Goal: Information Seeking & Learning: Learn about a topic

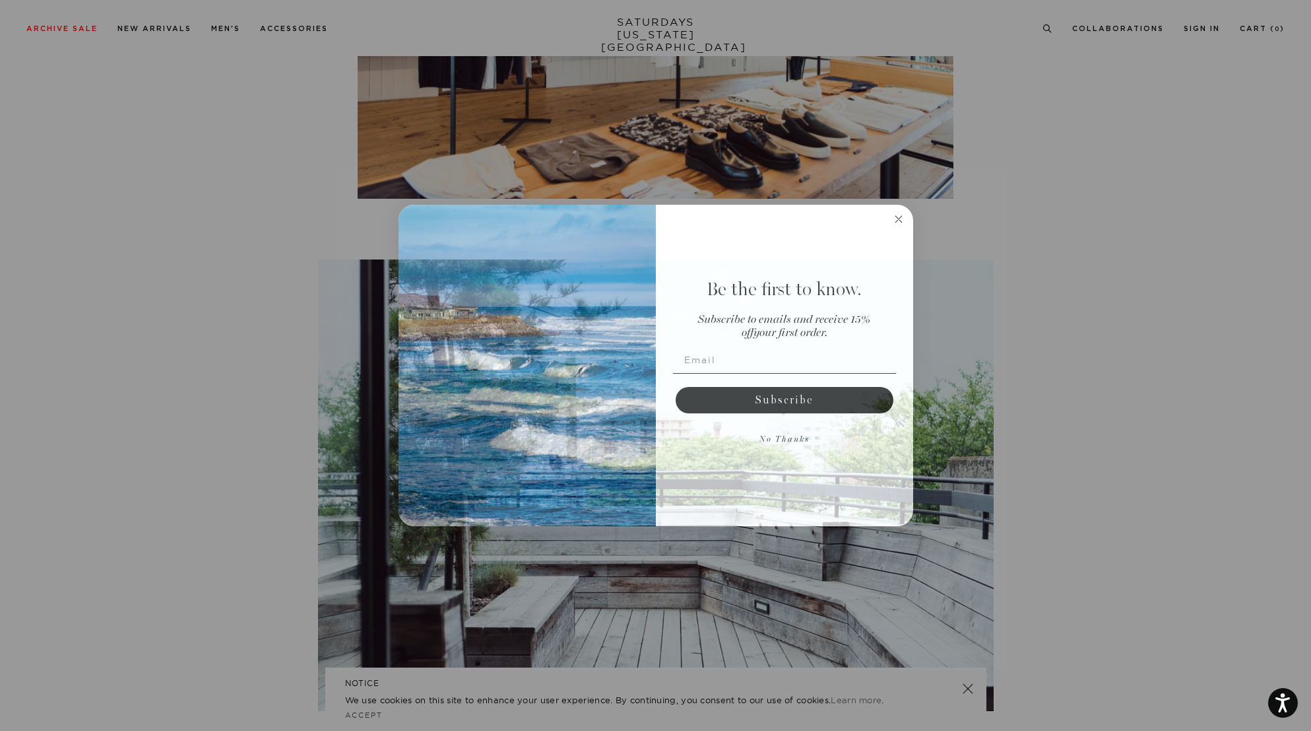
scroll to position [2621, 0]
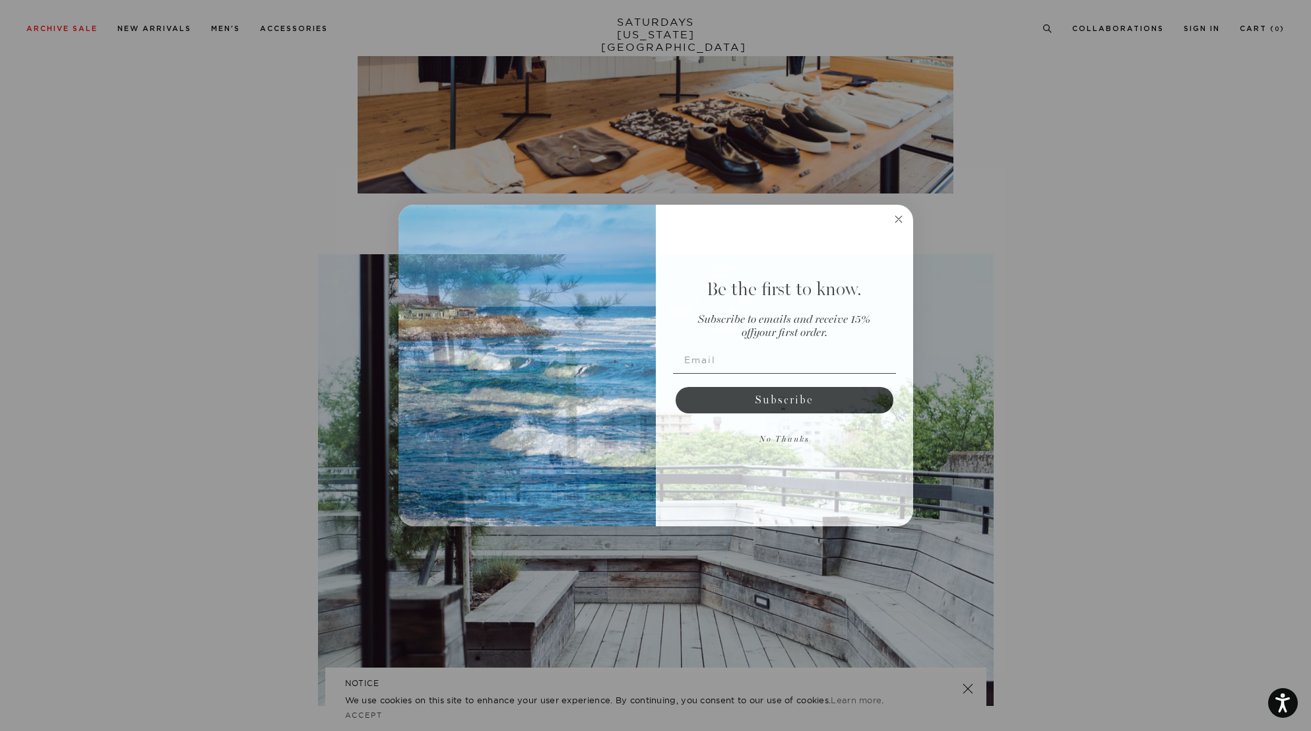
click at [901, 215] on circle "Close dialog" at bounding box center [898, 218] width 15 height 15
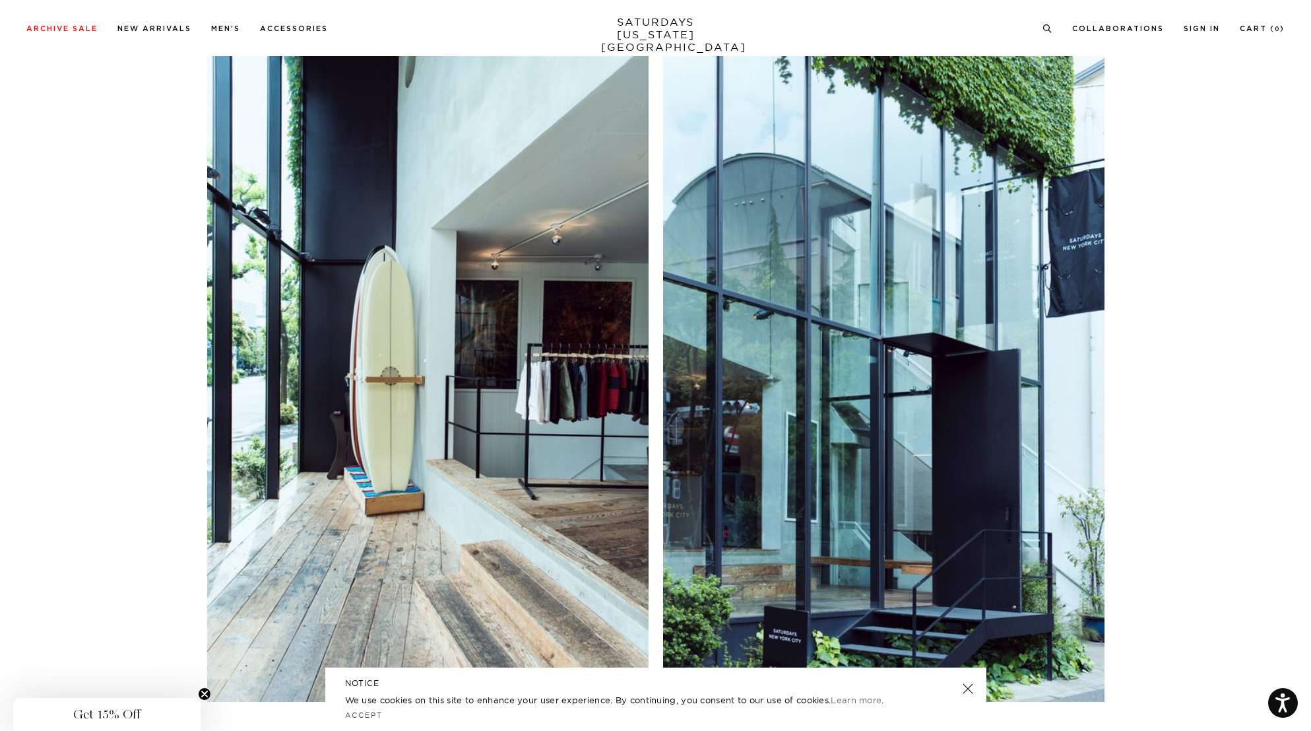
scroll to position [1651, 0]
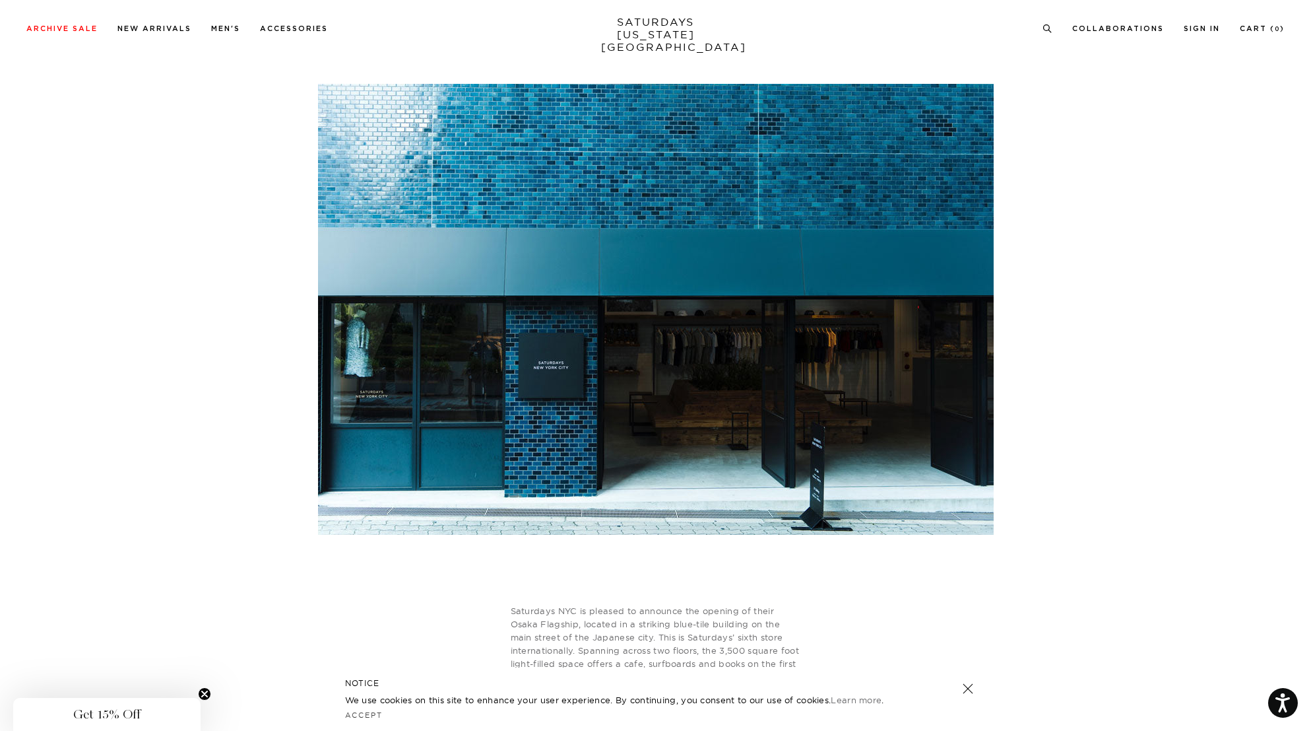
click at [973, 692] on link at bounding box center [967, 688] width 18 height 18
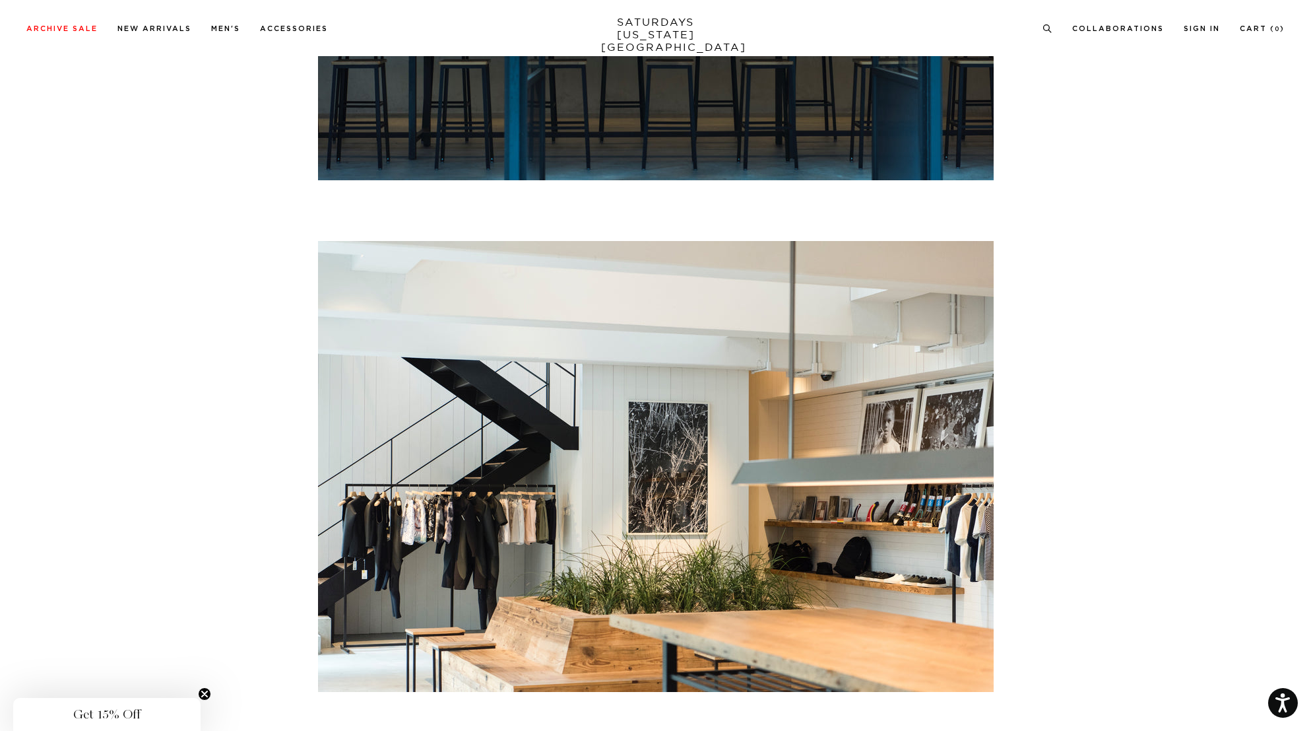
scroll to position [2377, 0]
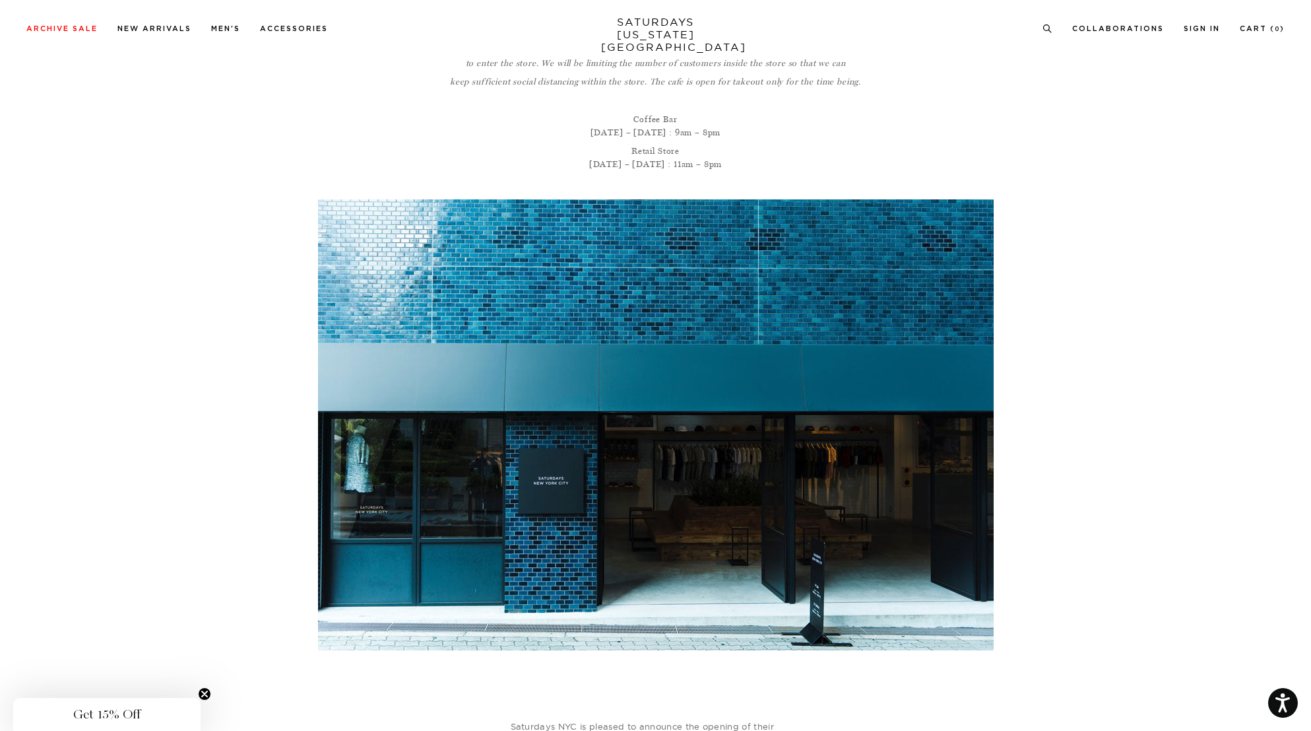
scroll to position [0, 0]
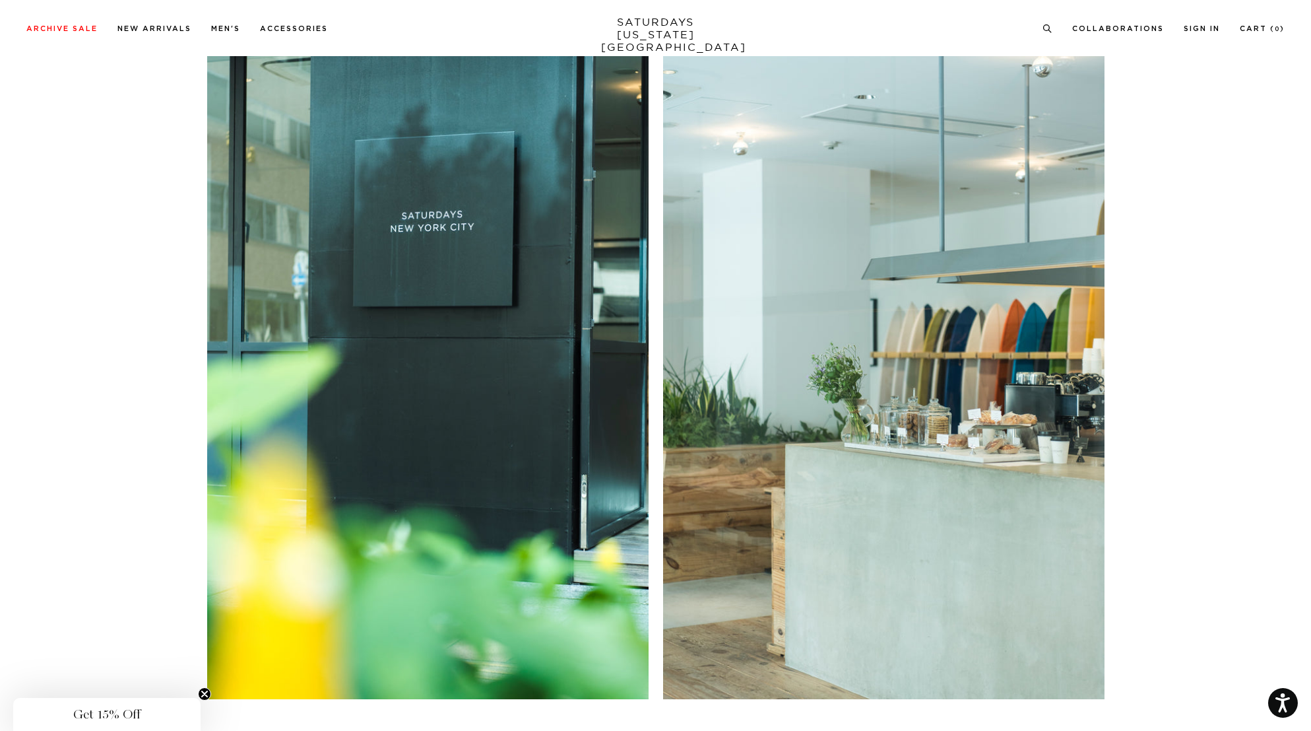
scroll to position [1645, 0]
click at [1143, 461] on article "Kobe Japan 78 Kyomachi Chuo-Ku, Kobe 650-0034 Japan Now back open with updated …" at bounding box center [655, 109] width 1311 height 3374
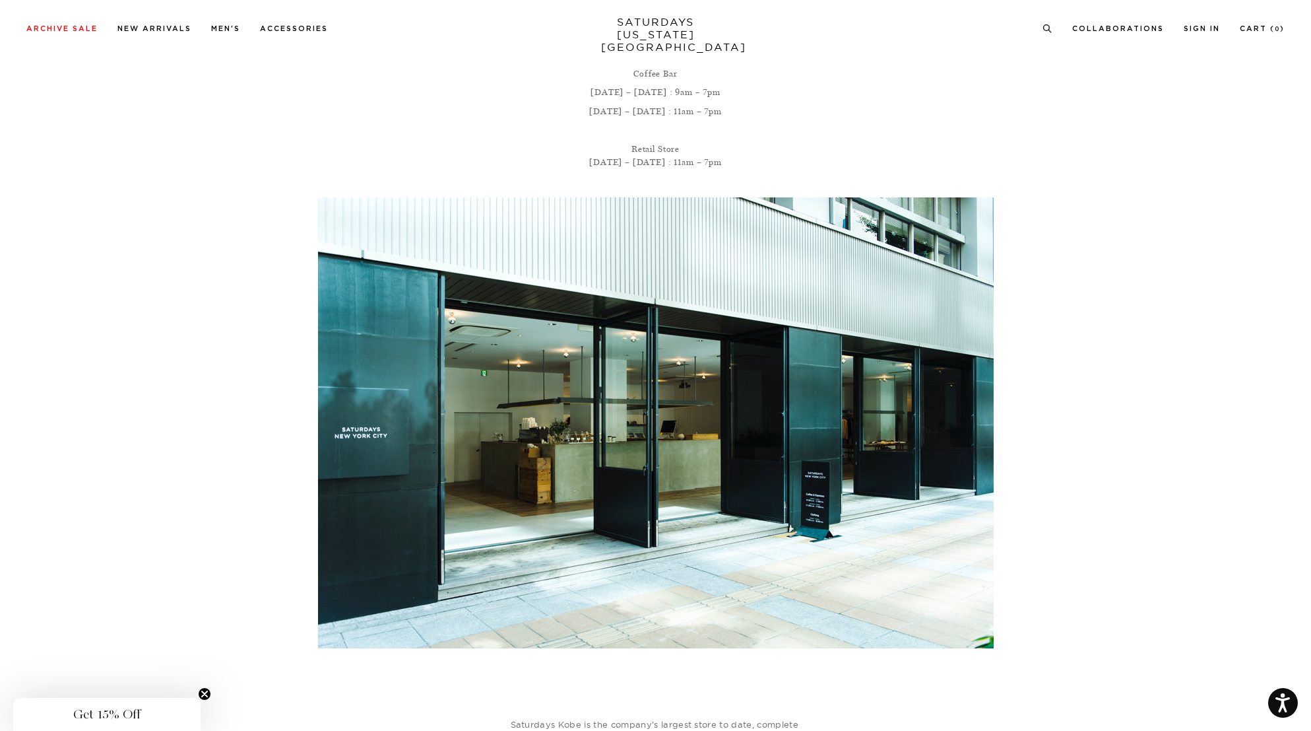
scroll to position [0, 0]
